Goal: Check status: Check status

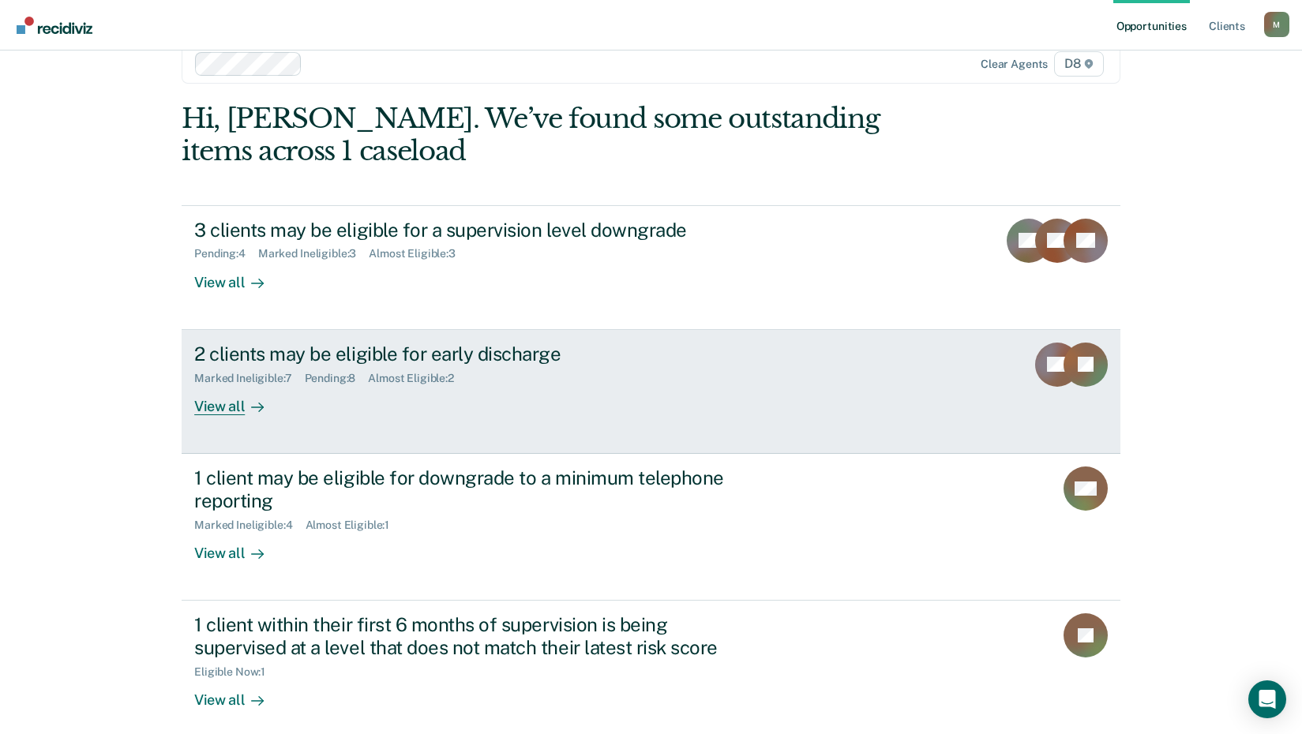
scroll to position [45, 0]
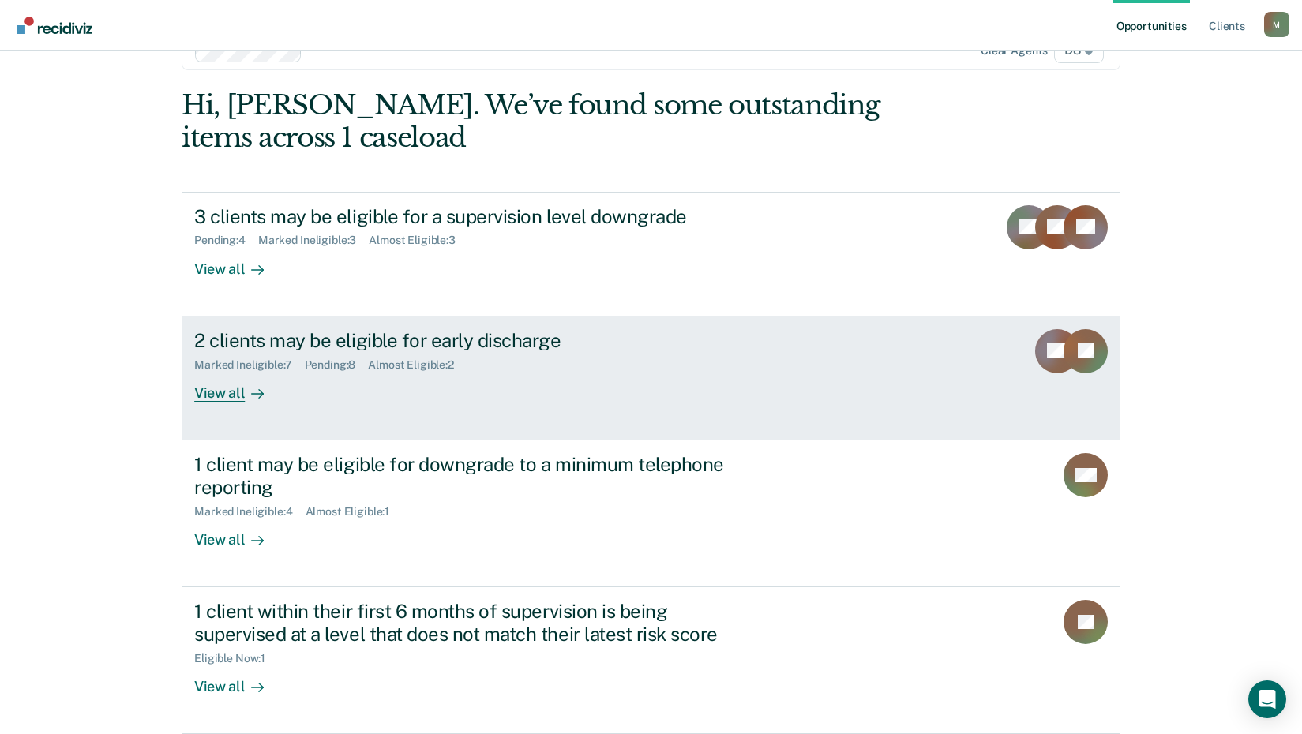
click at [390, 346] on div "2 clients may be eligible for early discharge" at bounding box center [471, 340] width 554 height 23
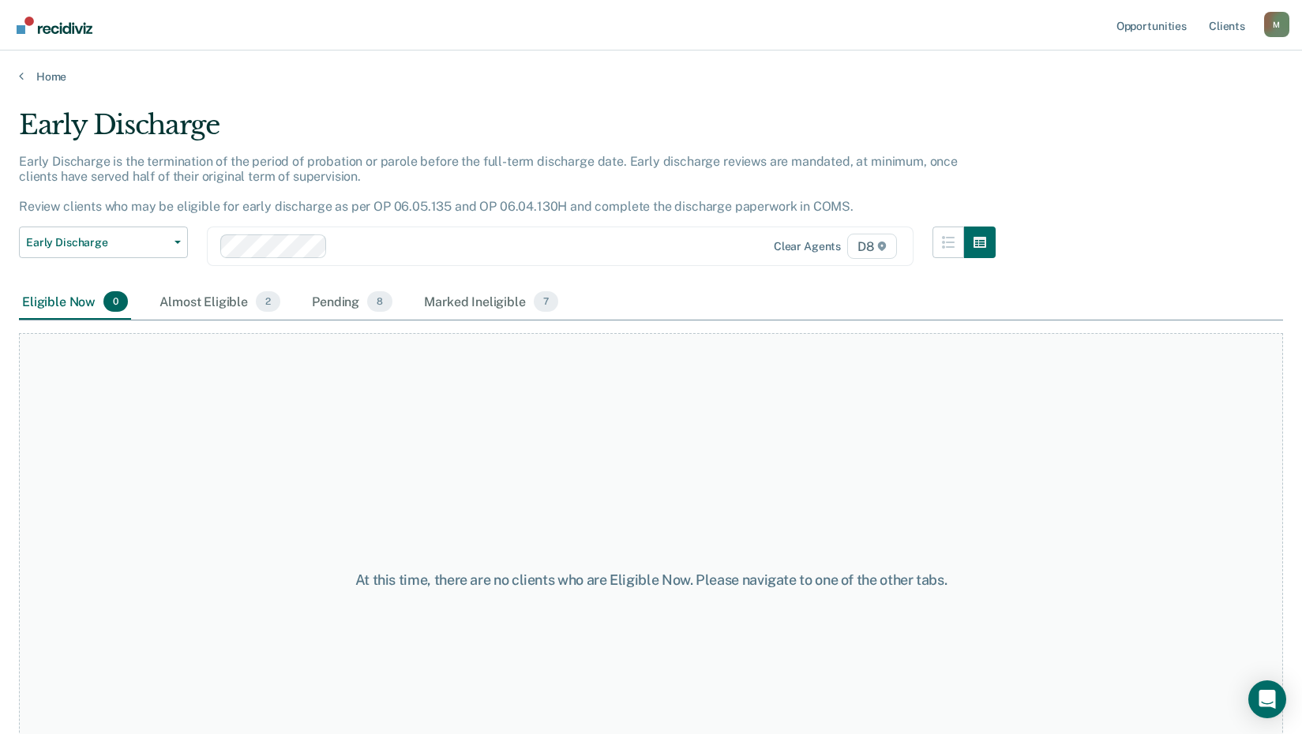
click at [69, 309] on div "Eligible Now 0" at bounding box center [75, 302] width 112 height 35
click at [331, 304] on div "Pending 8" at bounding box center [352, 302] width 87 height 35
